Goal: Ask a question

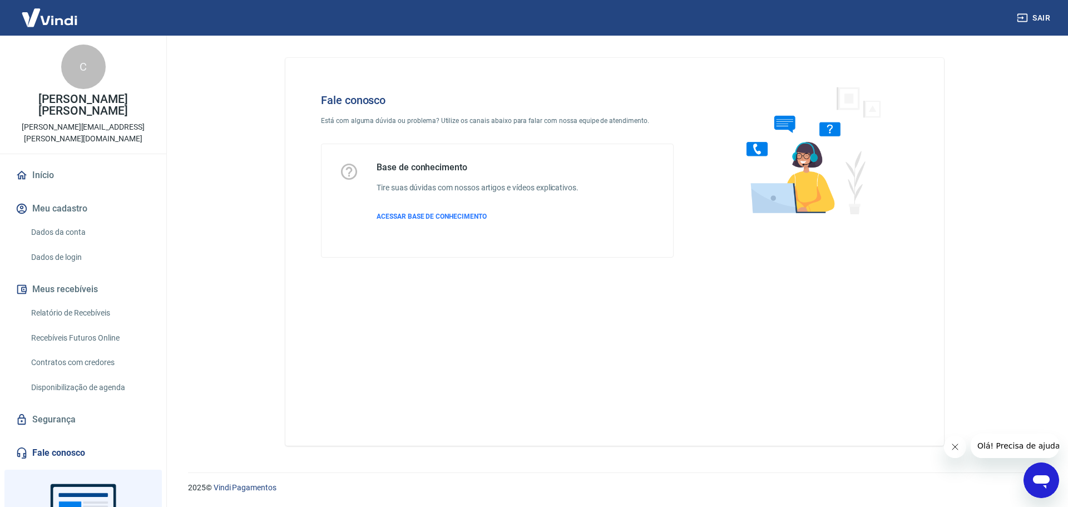
click at [1040, 478] on icon "Abrir janela de mensagens" at bounding box center [1041, 481] width 17 height 13
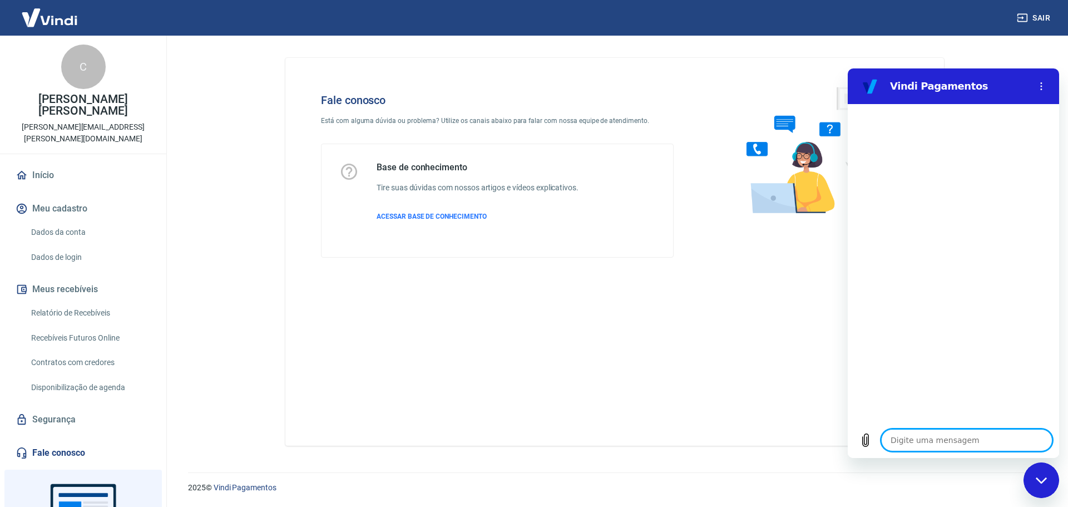
type textarea "b"
type textarea "x"
type textarea "bo"
type textarea "x"
type textarea "bom"
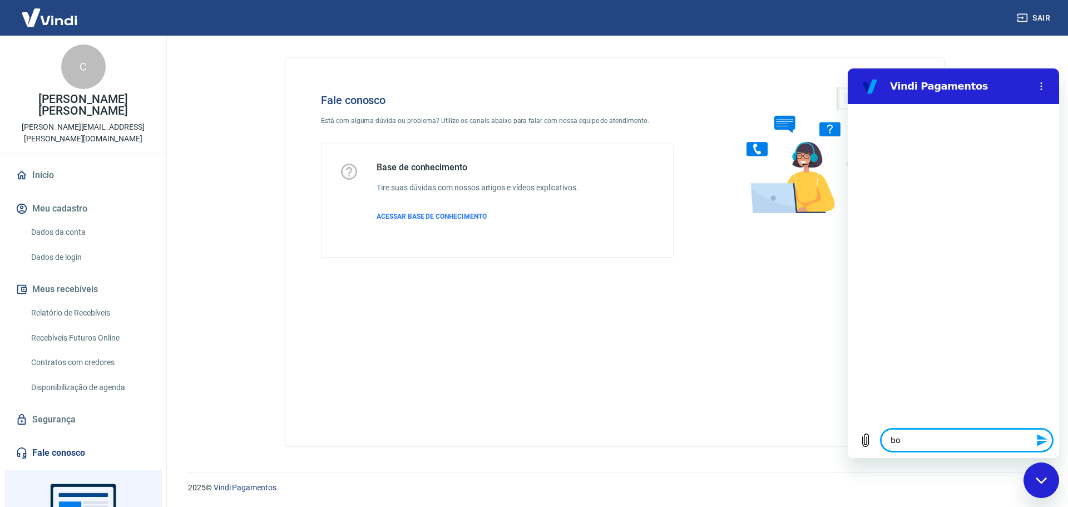
type textarea "x"
type textarea "bom"
type textarea "x"
type textarea "bom d"
type textarea "x"
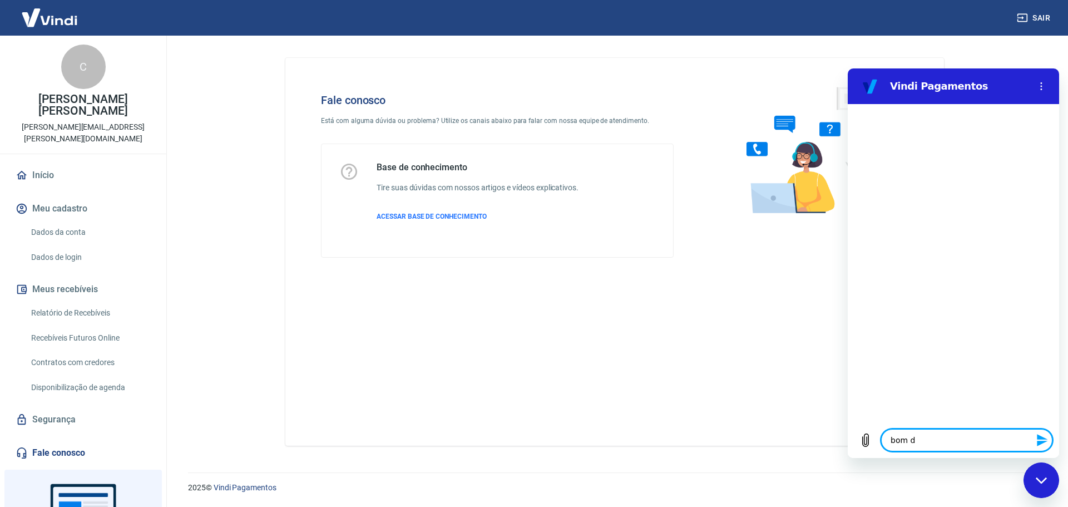
type textarea "bom di"
type textarea "x"
type textarea "bom dia"
type textarea "x"
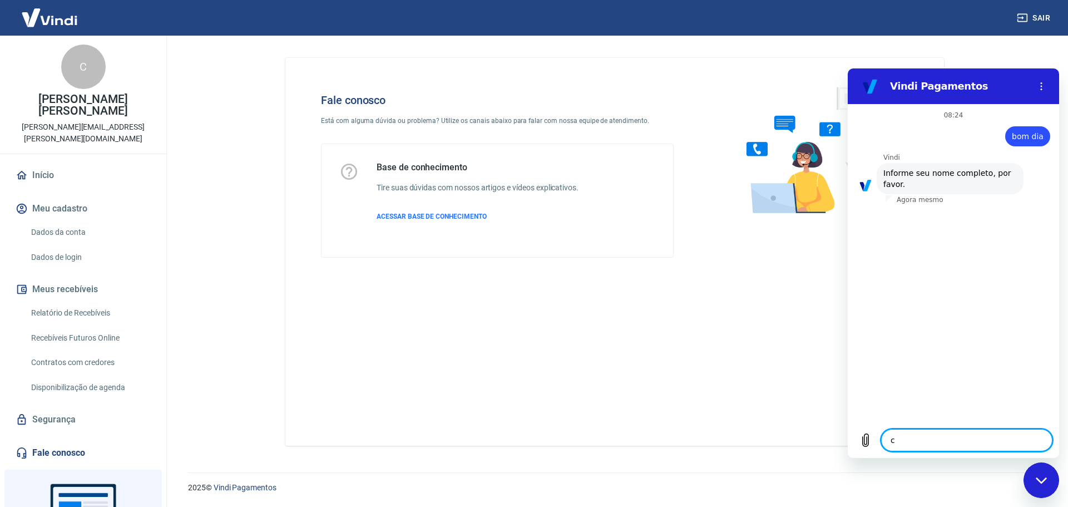
type textarea "cr"
type textarea "x"
type textarea "cri"
type textarea "x"
type textarea "cris"
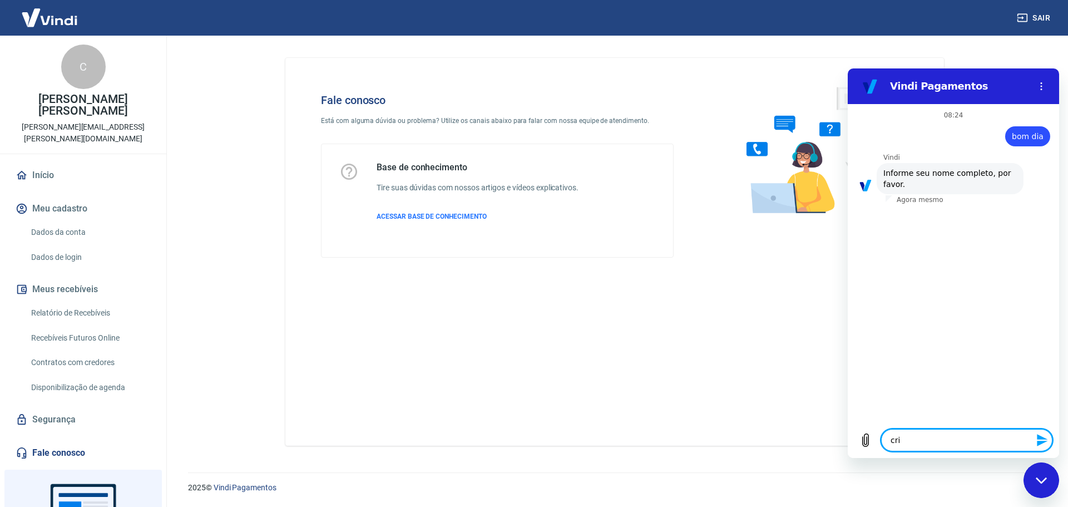
type textarea "x"
type textarea "[DEMOGRAPHIC_DATA]"
type textarea "x"
type textarea "[DEMOGRAPHIC_DATA]"
type textarea "x"
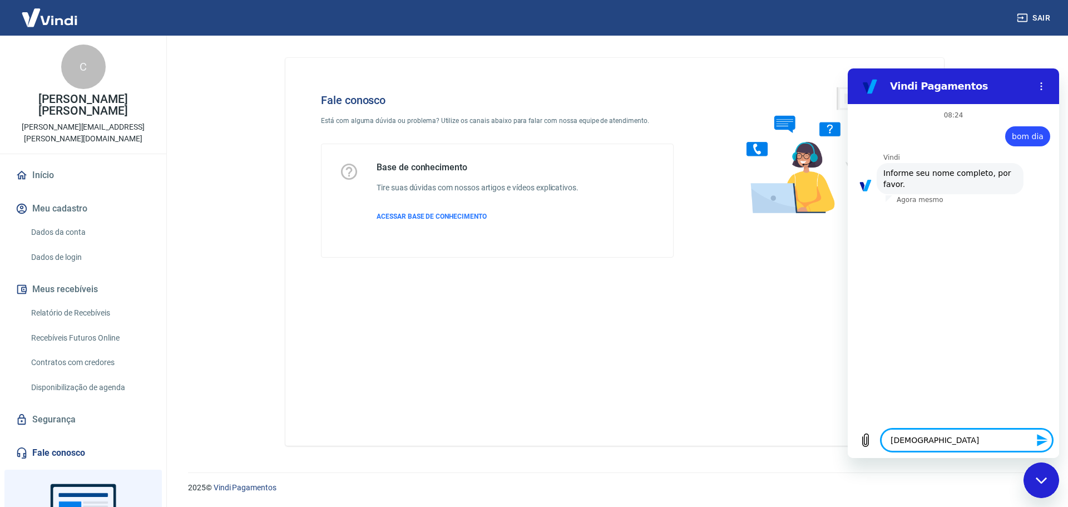
type textarea "[DEMOGRAPHIC_DATA]"
type textarea "x"
type textarea "[PERSON_NAME]"
type textarea "x"
type textarea "[PERSON_NAME]"
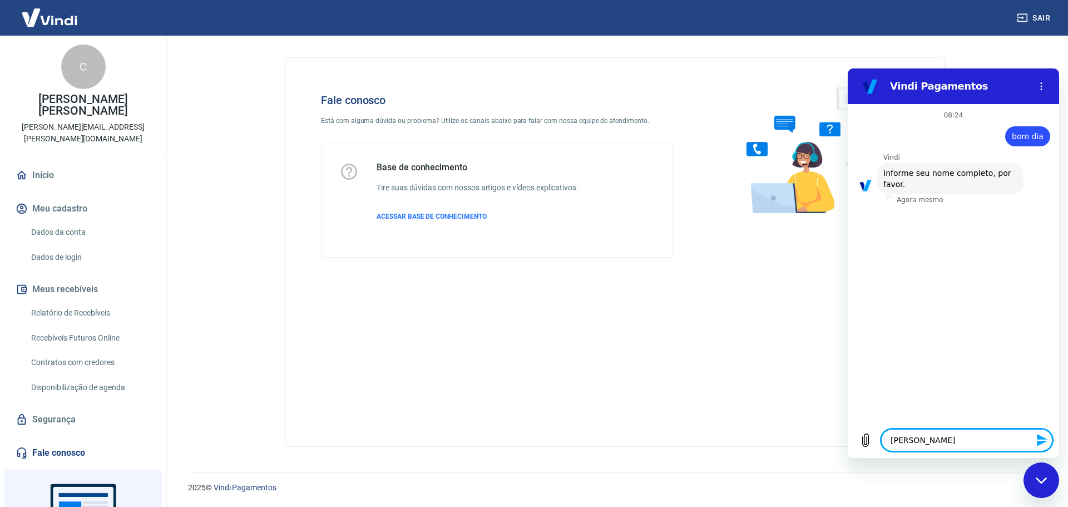
type textarea "x"
type textarea "[PERSON_NAME]"
type textarea "x"
type textarea "[PERSON_NAME]"
type textarea "x"
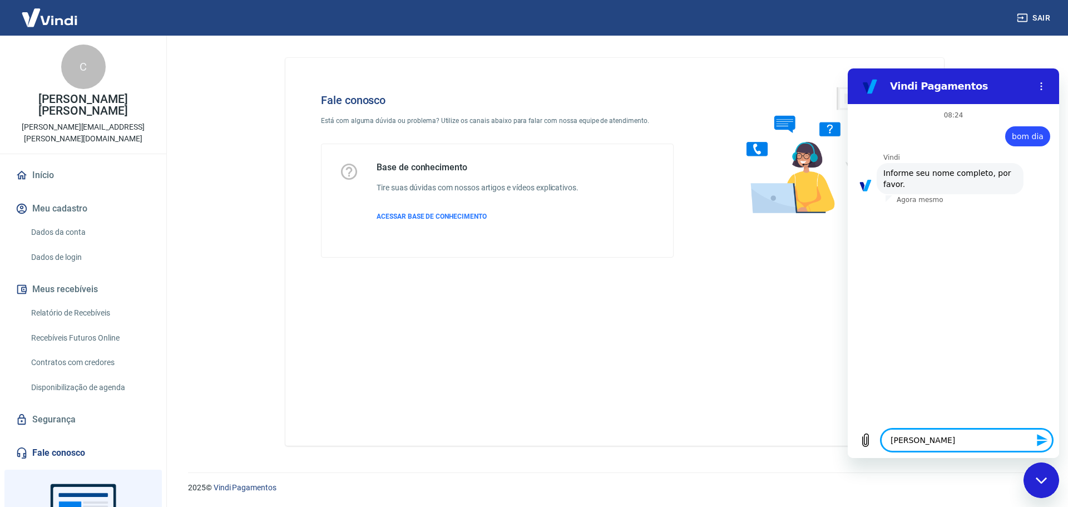
type textarea "[PERSON_NAME]"
type textarea "x"
type textarea "[PERSON_NAME]"
type textarea "x"
type textarea "[PERSON_NAME]"
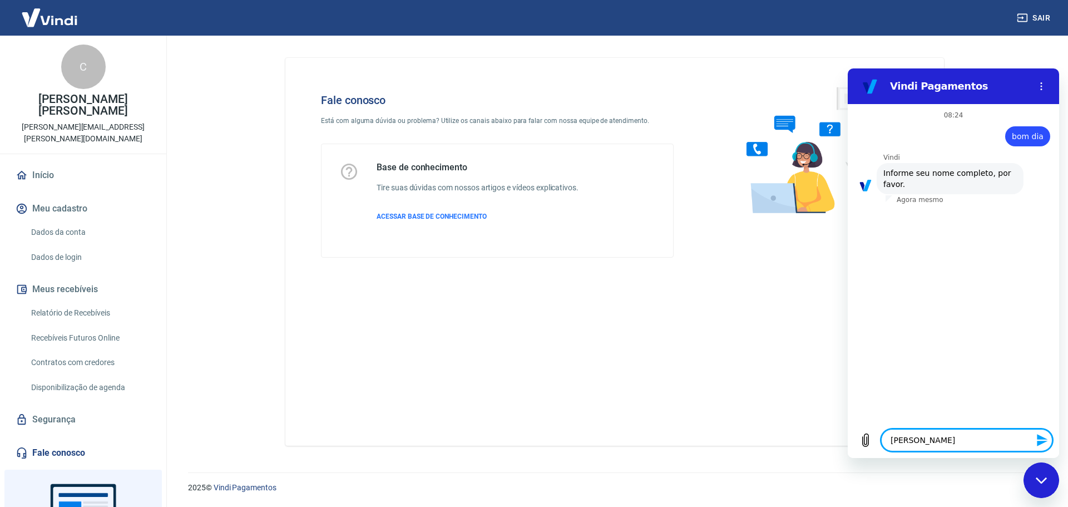
type textarea "x"
type textarea "[PERSON_NAME]"
type textarea "x"
type textarea "[PERSON_NAME]"
type textarea "x"
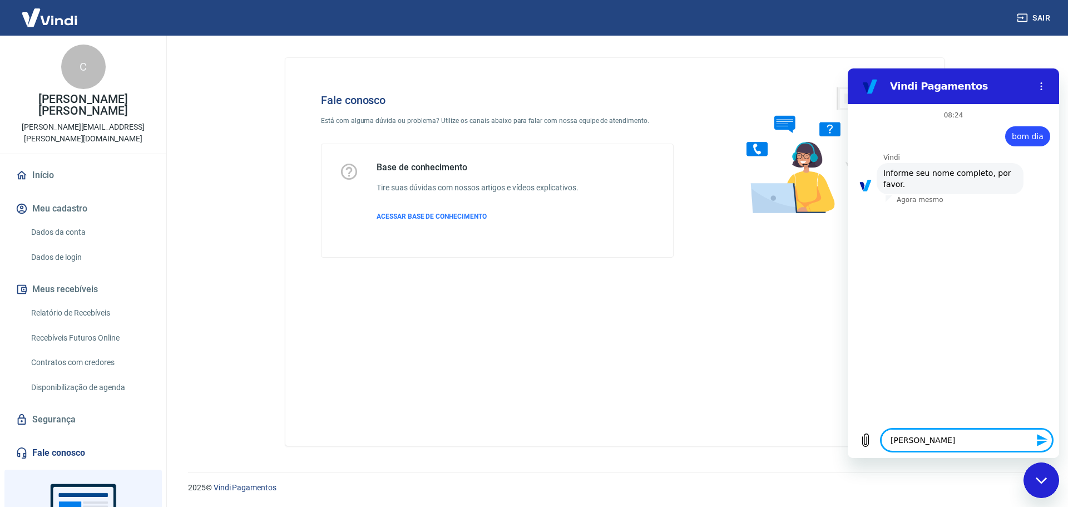
type textarea "[PERSON_NAME]"
type textarea "x"
type textarea "1"
type textarea "x"
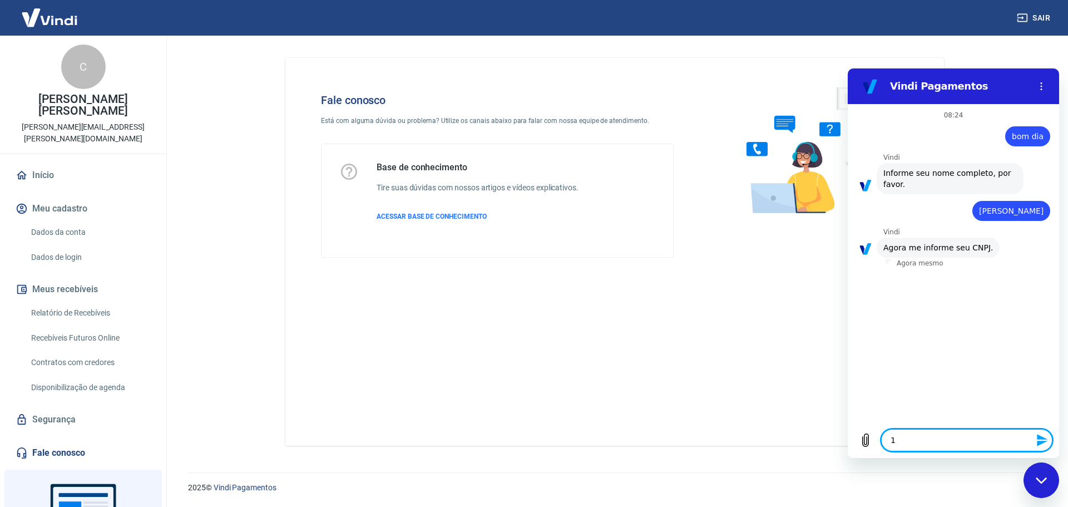
type textarea "15"
type textarea "x"
type textarea "156"
type textarea "x"
type textarea "1560"
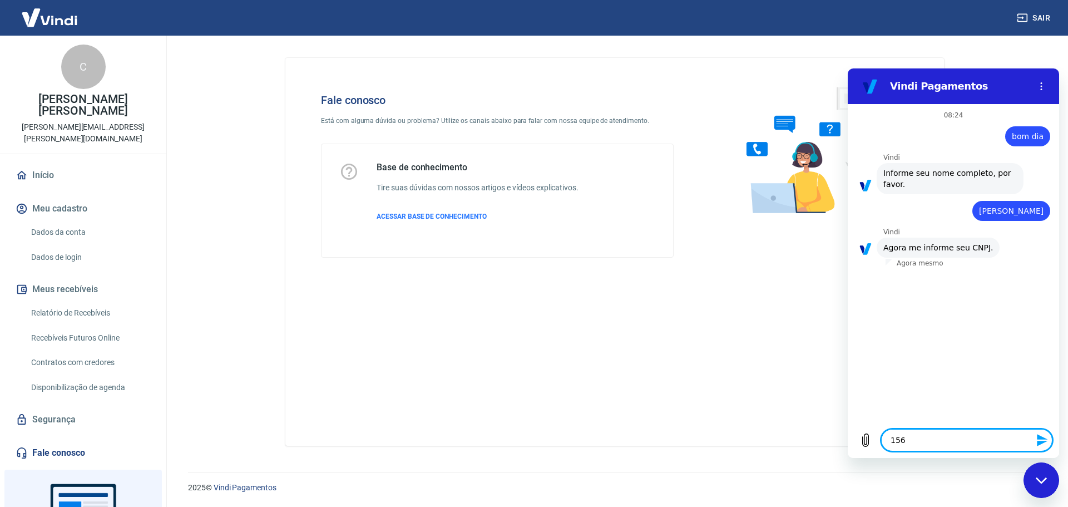
type textarea "x"
type textarea "15603"
type textarea "x"
type textarea "156035"
type textarea "x"
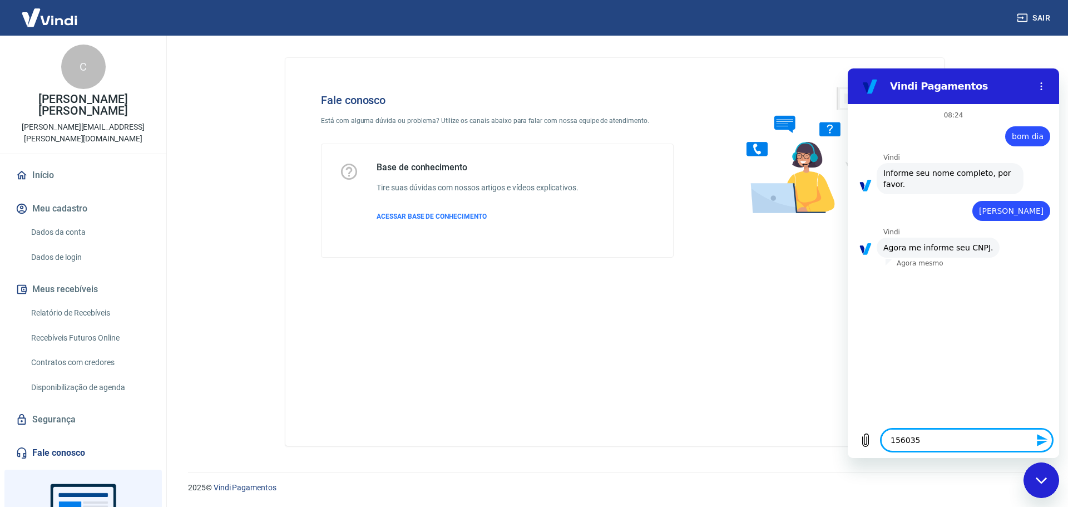
type textarea "1560359"
type textarea "x"
type textarea "15603595"
type textarea "x"
type textarea "156035950"
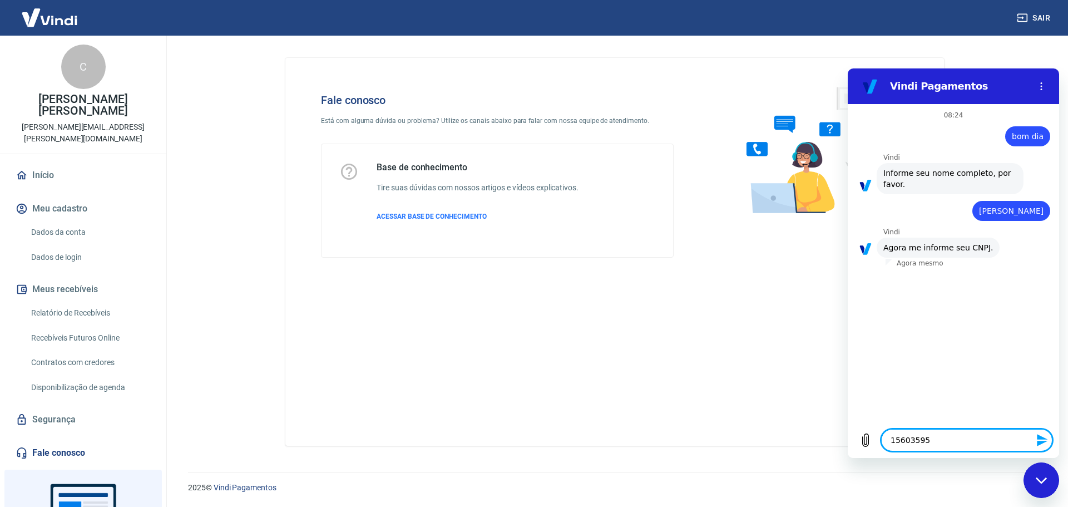
type textarea "x"
type textarea "1560359500"
type textarea "x"
type textarea "15603595000"
type textarea "x"
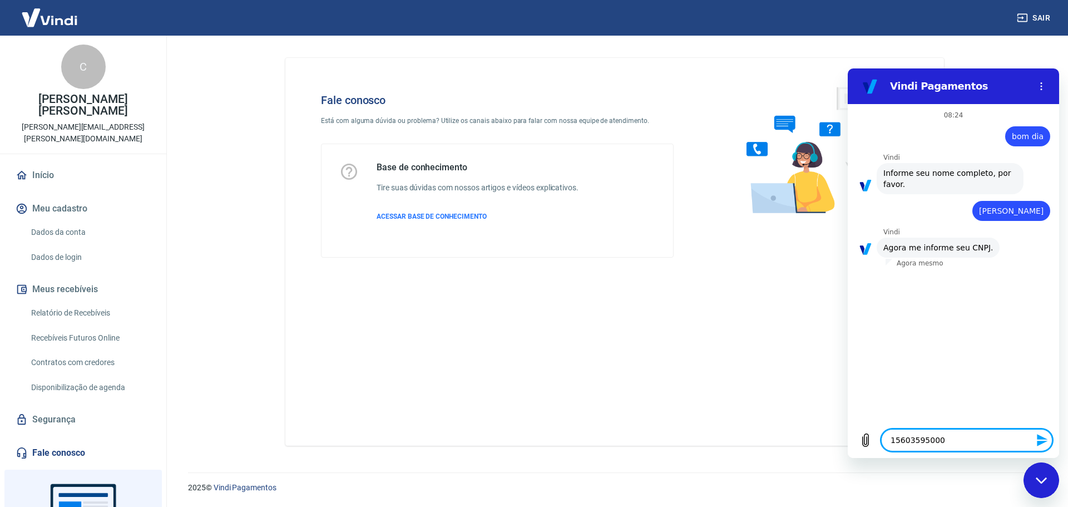
type textarea "156035950001"
type textarea "x"
type textarea "1560359500014"
type textarea "x"
type textarea "15603595000147"
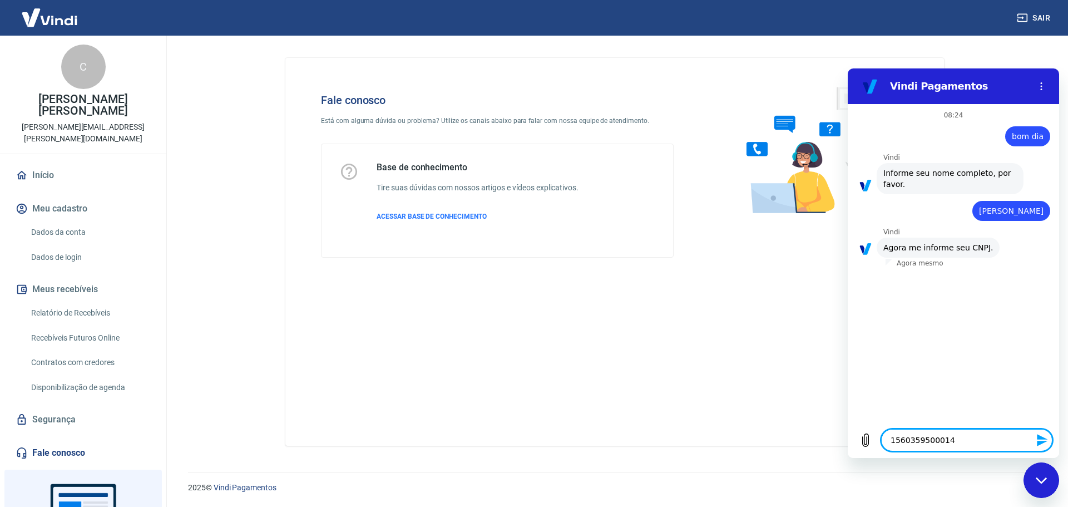
type textarea "x"
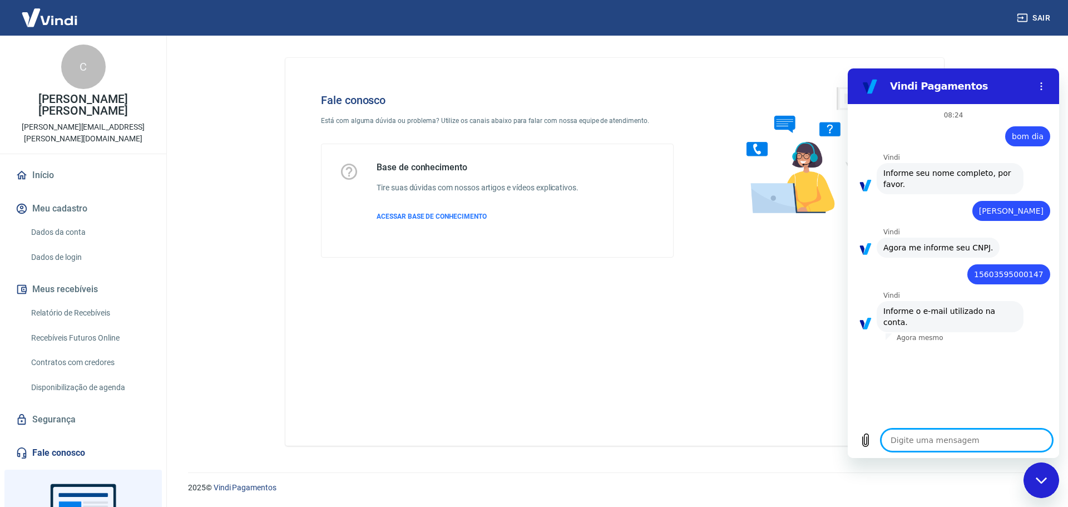
type textarea "a"
type textarea "x"
type textarea "ad"
type textarea "x"
type textarea "adm"
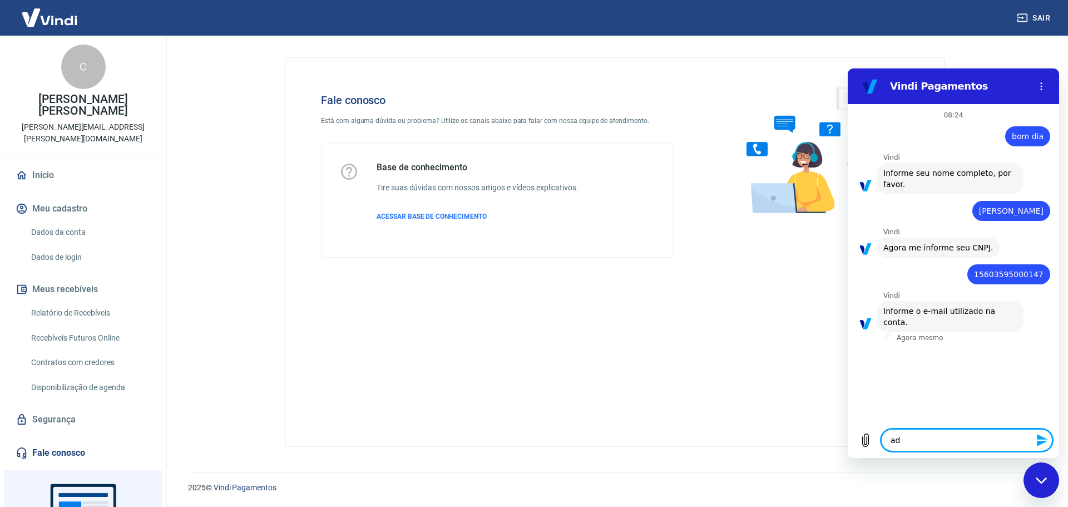
type textarea "x"
type textarea "adm@"
type textarea "x"
type textarea "adm@a"
type textarea "x"
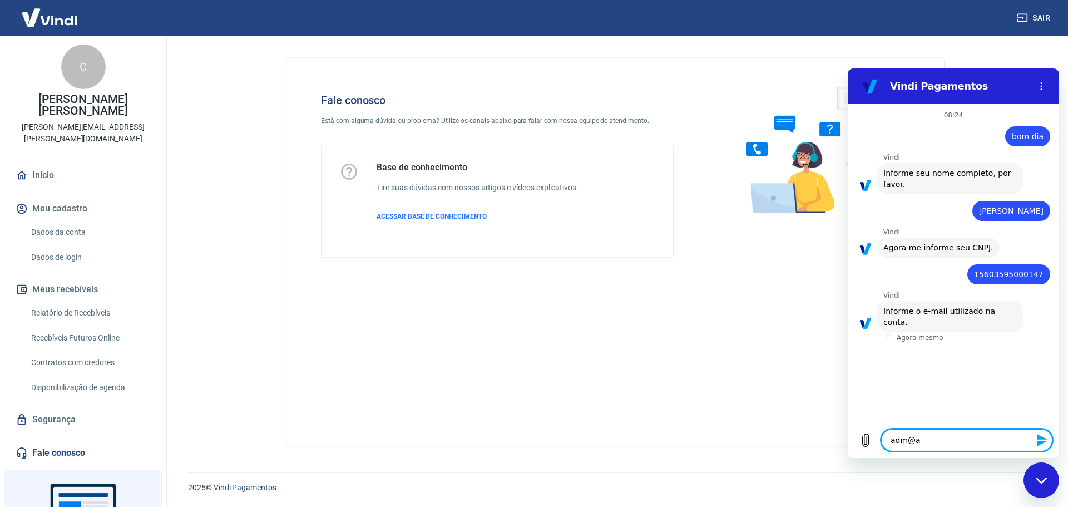
type textarea "adm@as"
type textarea "x"
type textarea "adm@a"
type textarea "x"
type textarea "adm@ag"
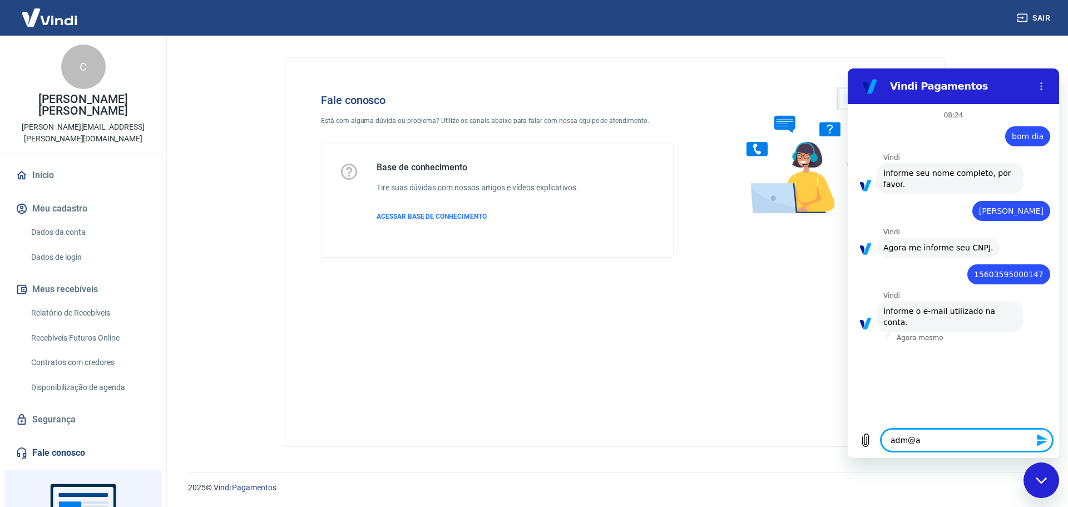
type textarea "x"
type textarea "adm@agi"
type textarea "x"
type textarea "adm@agif"
type textarea "x"
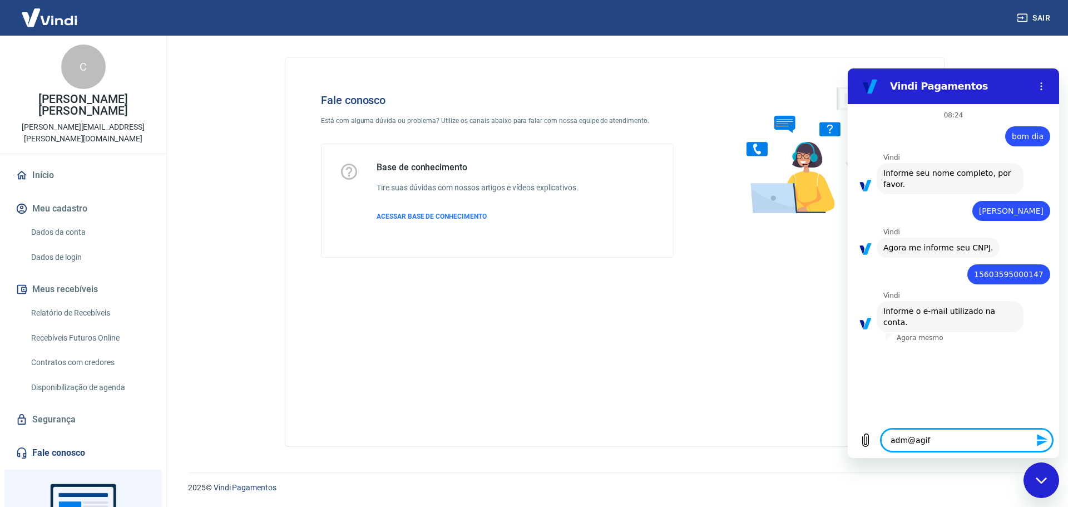
type textarea "adm@agifo"
type textarea "x"
type textarea "adm@agifor"
type textarea "x"
type textarea "adm@agifort"
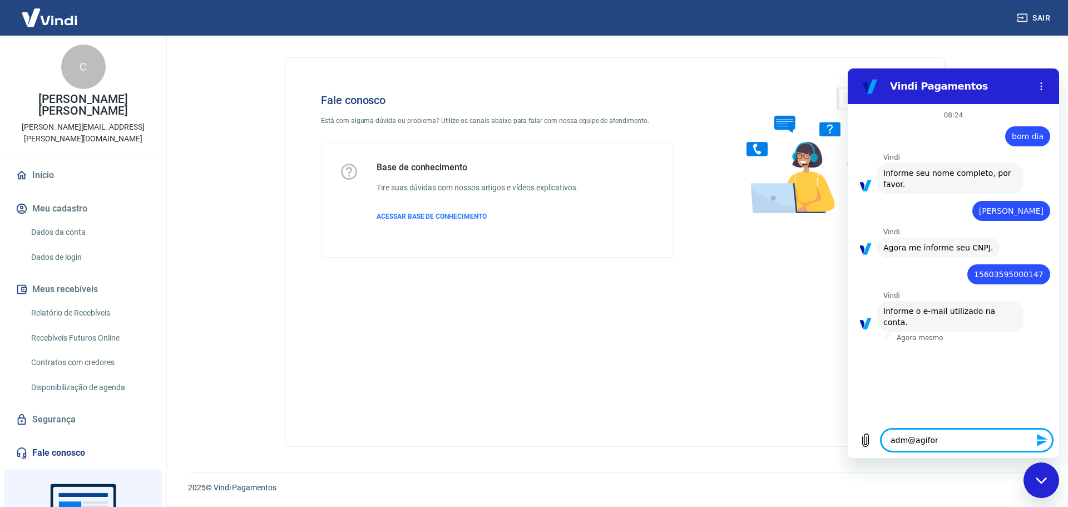
type textarea "x"
type textarea "adm@agiforte"
type textarea "x"
type textarea "adm@agiforte."
type textarea "x"
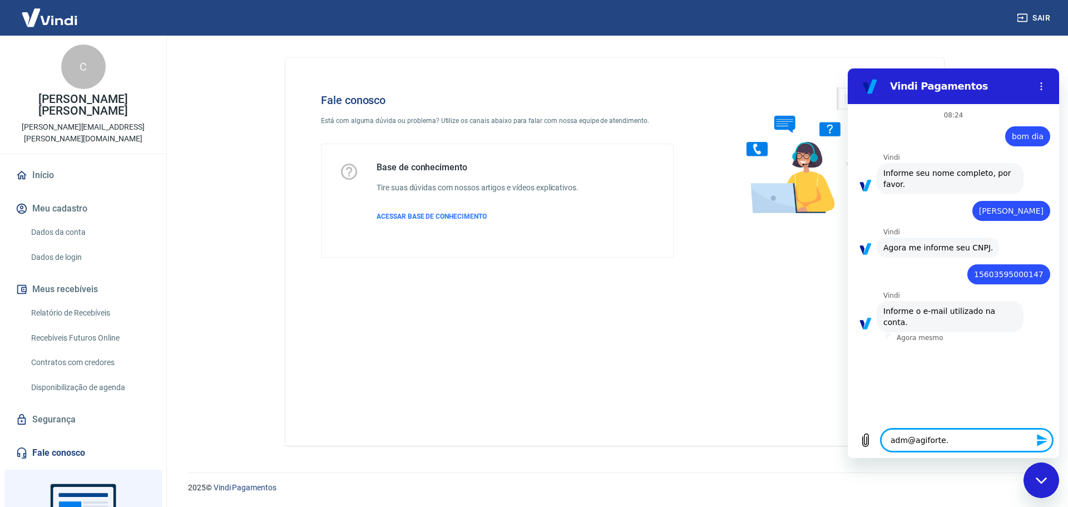
type textarea "adm@agiforte.c"
type textarea "x"
type textarea "[EMAIL_ADDRESS][DOMAIN_NAME]"
type textarea "x"
type textarea "[EMAIL_ADDRESS][DOMAIN_NAME]"
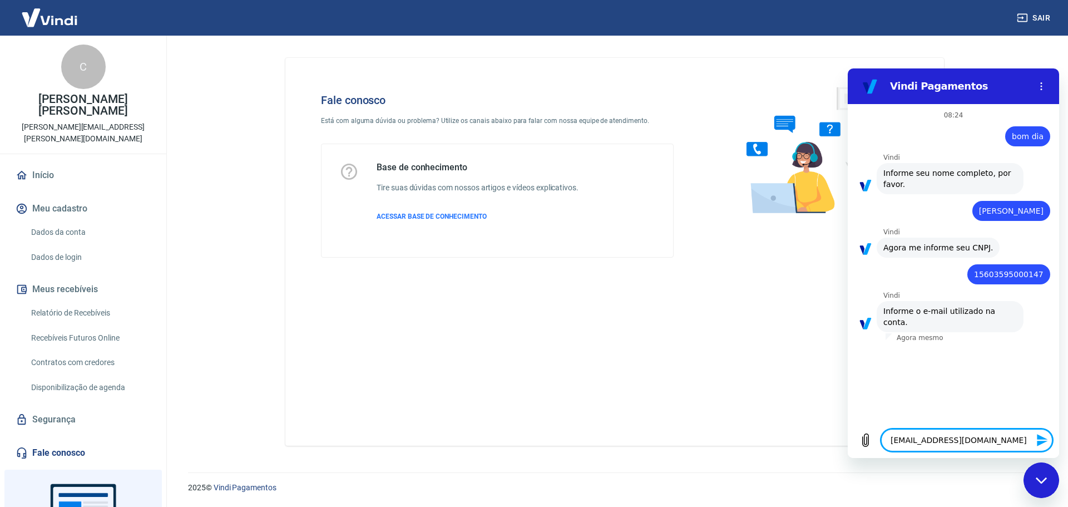
type textarea "x"
type textarea "[EMAIL_ADDRESS][DOMAIN_NAME]."
type textarea "x"
type textarea "adm@agiforte.com.b"
type textarea "x"
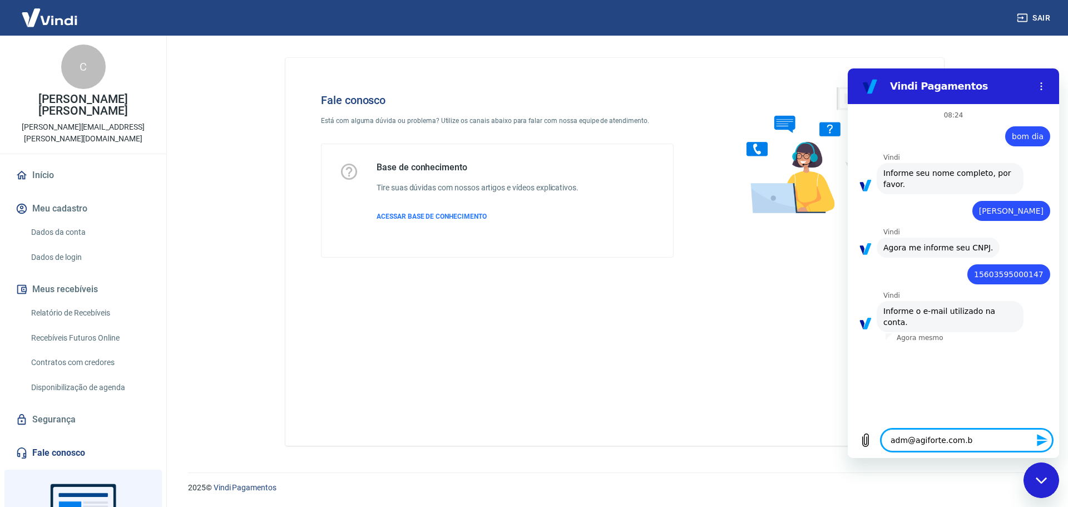
type textarea "[EMAIL_ADDRESS][DOMAIN_NAME]"
type textarea "x"
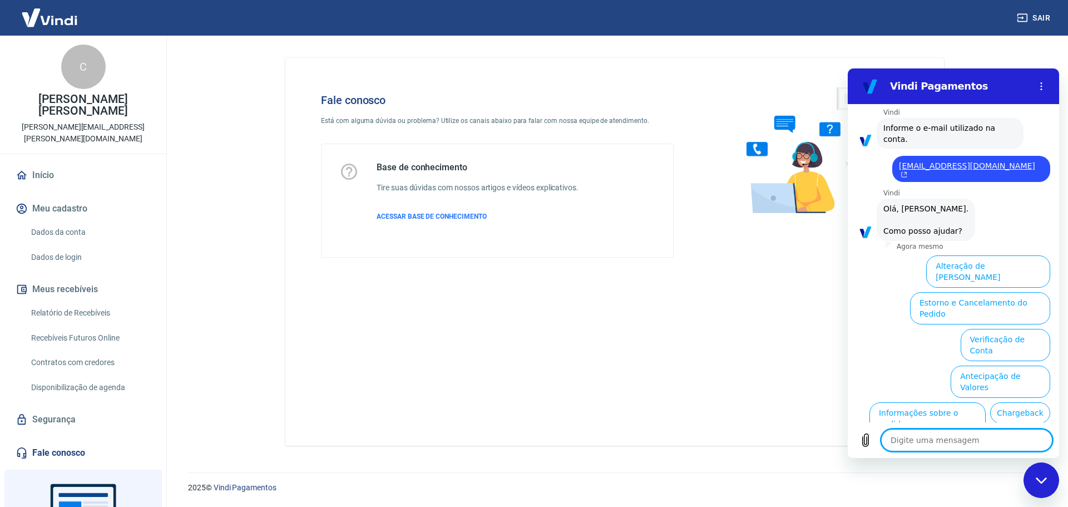
scroll to position [228, 0]
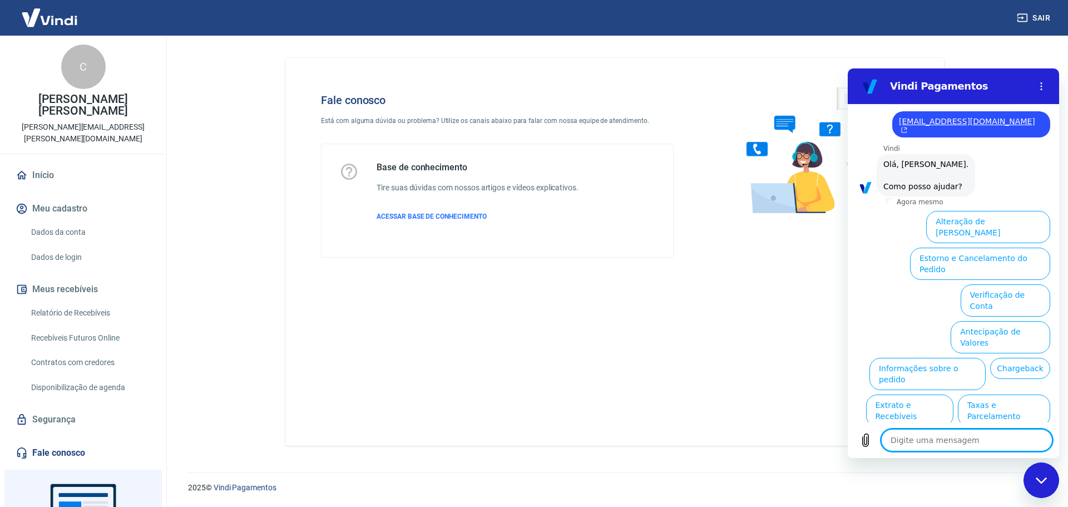
click at [970, 468] on button "Assinaturas e Faturas Tray" at bounding box center [996, 484] width 107 height 32
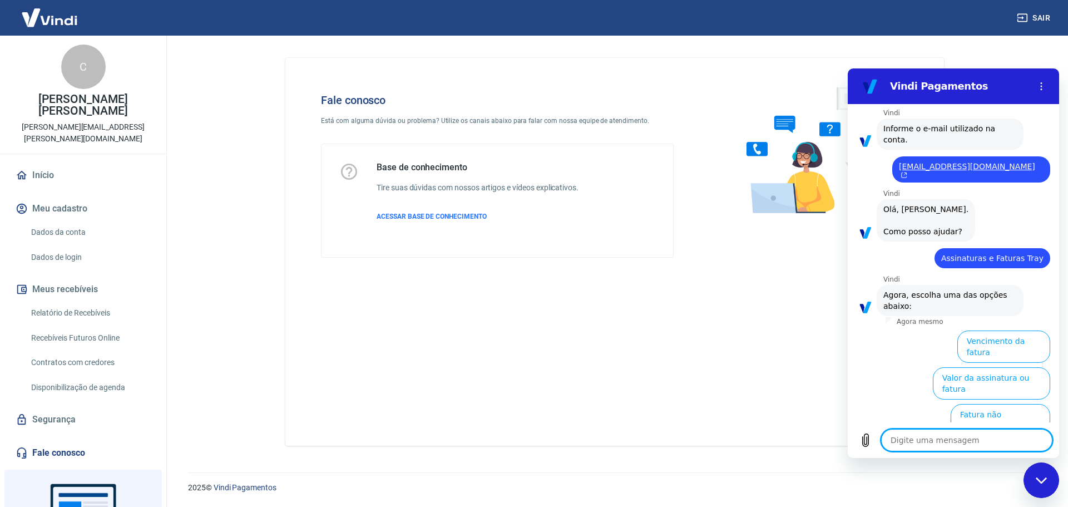
scroll to position [302, 0]
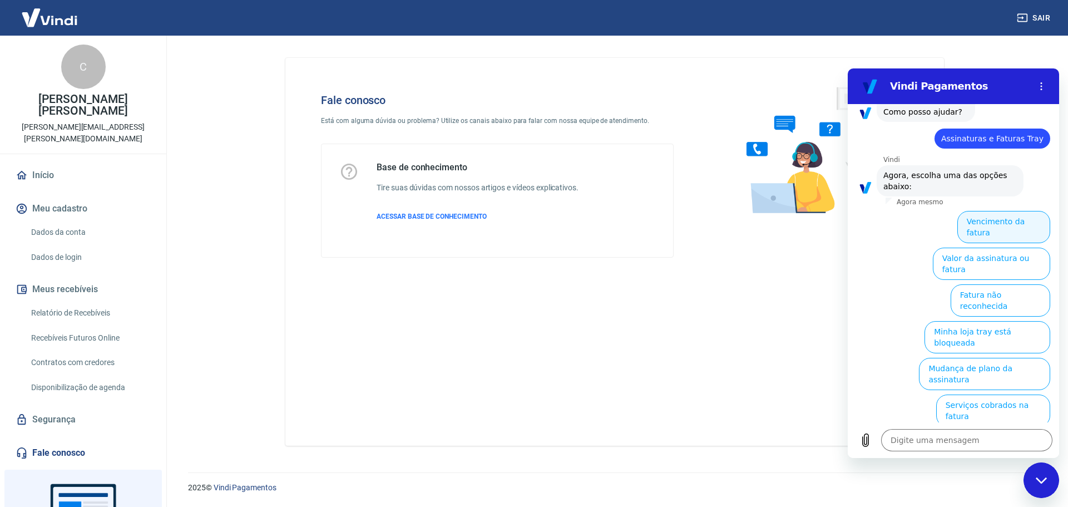
click at [985, 211] on button "Vencimento da fatura" at bounding box center [1003, 227] width 93 height 32
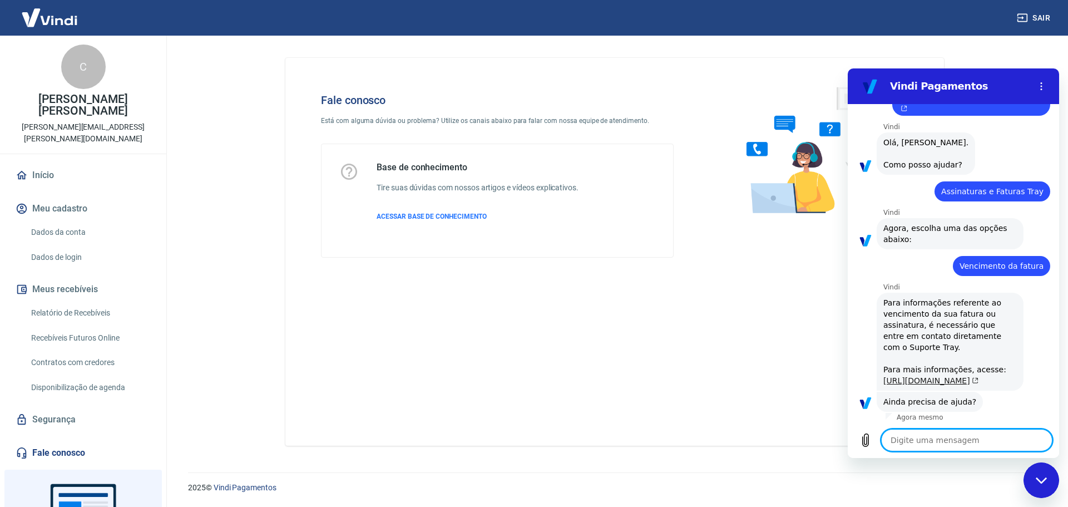
scroll to position [304, 0]
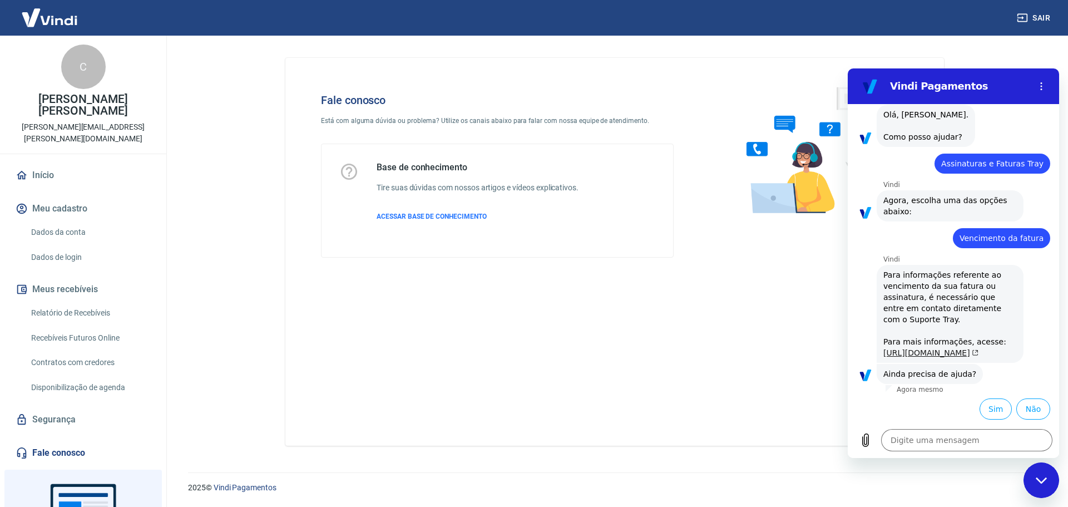
click at [904, 348] on link "[URL][DOMAIN_NAME]" at bounding box center [930, 352] width 95 height 9
type textarea "x"
